Goal: Navigation & Orientation: Find specific page/section

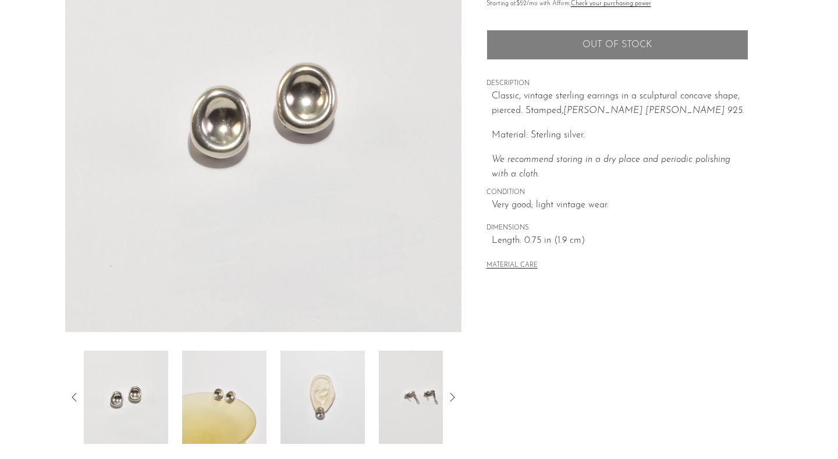
scroll to position [299, 0]
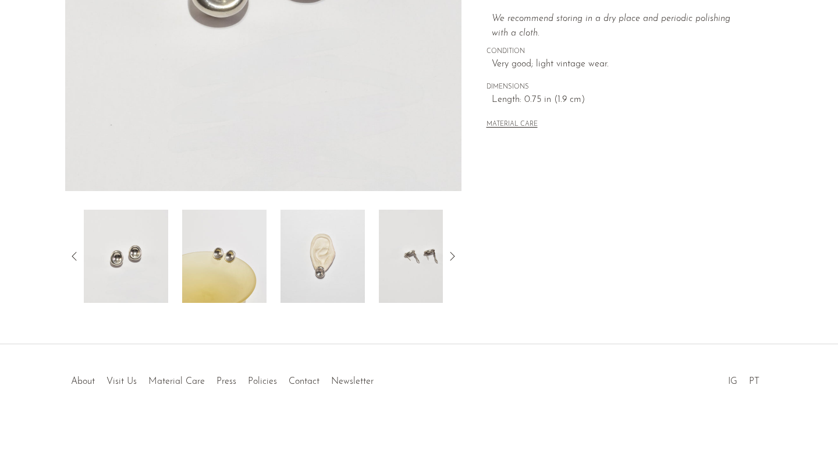
click at [398, 266] on img at bounding box center [421, 255] width 84 height 93
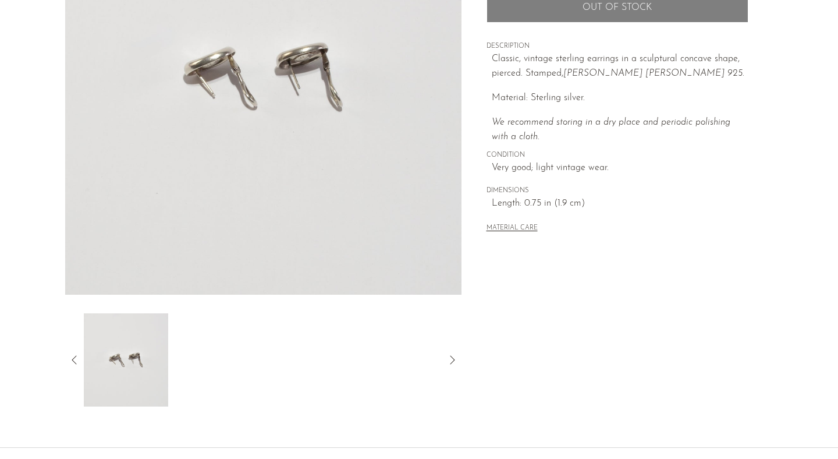
scroll to position [234, 0]
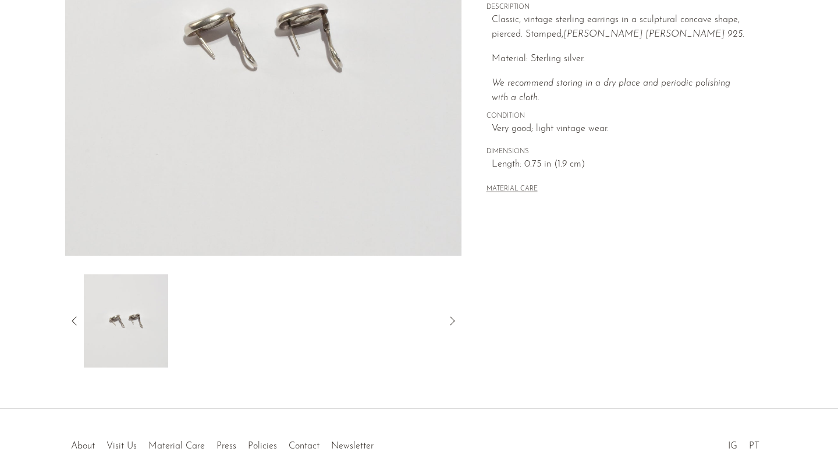
click at [73, 324] on icon at bounding box center [74, 321] width 14 height 14
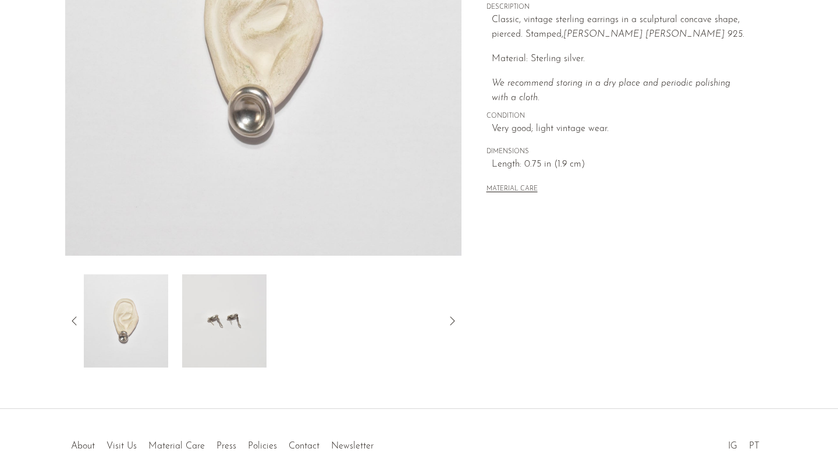
click at [74, 321] on icon at bounding box center [74, 321] width 14 height 14
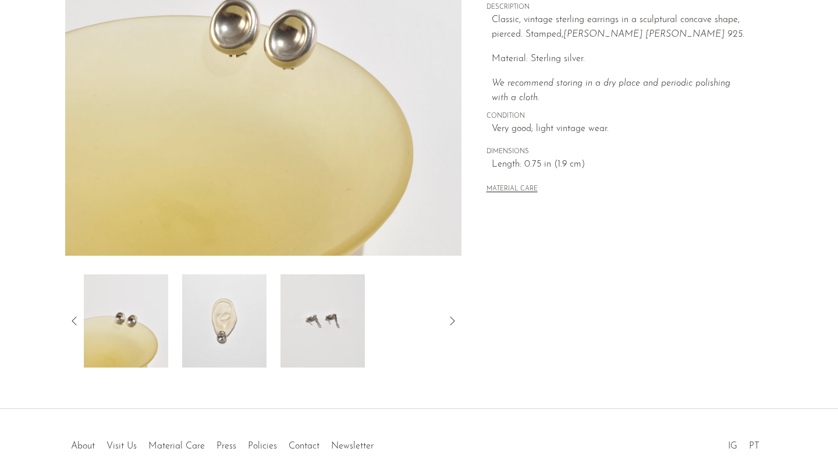
click at [150, 329] on img at bounding box center [126, 320] width 84 height 93
click at [216, 317] on img at bounding box center [224, 320] width 84 height 93
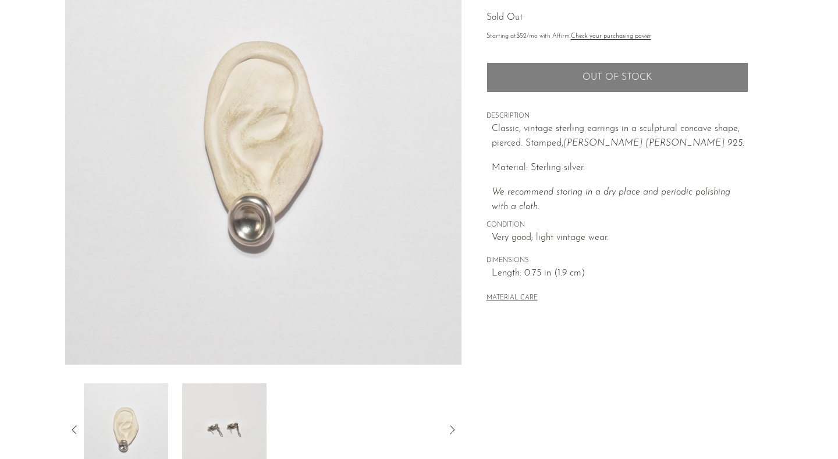
scroll to position [0, 0]
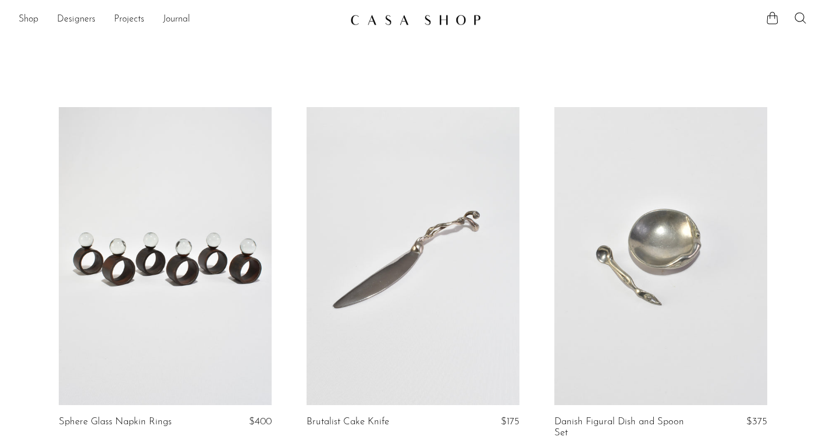
scroll to position [2500, 0]
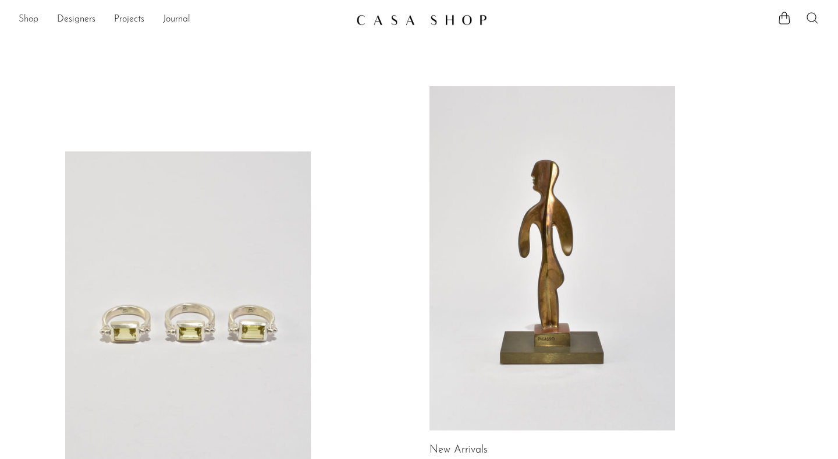
click at [29, 16] on link "Shop" at bounding box center [29, 19] width 20 height 15
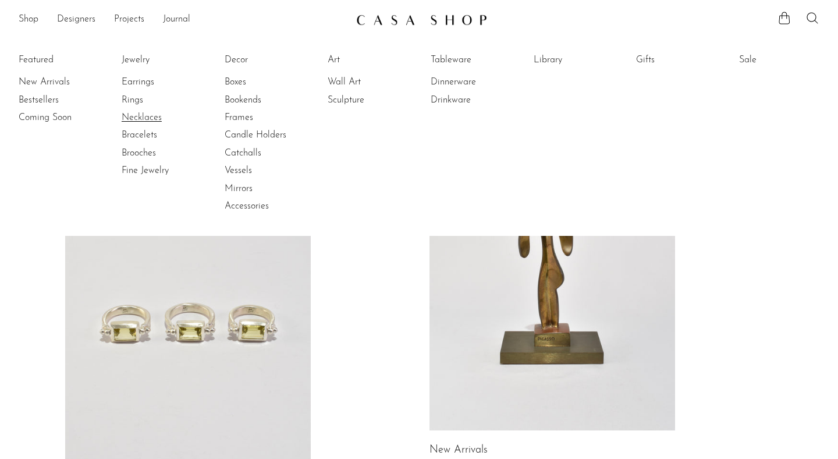
click at [136, 115] on link "Necklaces" at bounding box center [165, 117] width 87 height 13
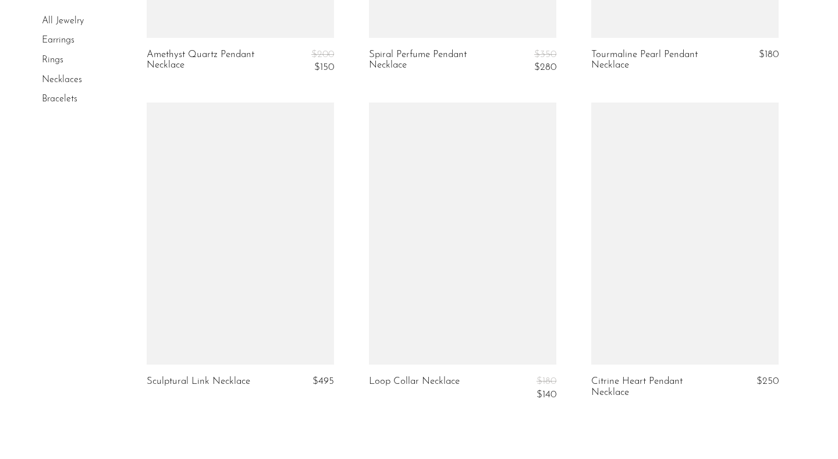
scroll to position [3663, 0]
